Goal: Find specific page/section

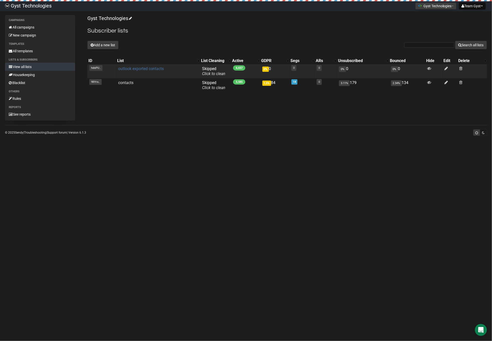
click at [147, 67] on link "outlook exported contacts" at bounding box center [141, 68] width 46 height 5
